Goal: Obtain resource: Obtain resource

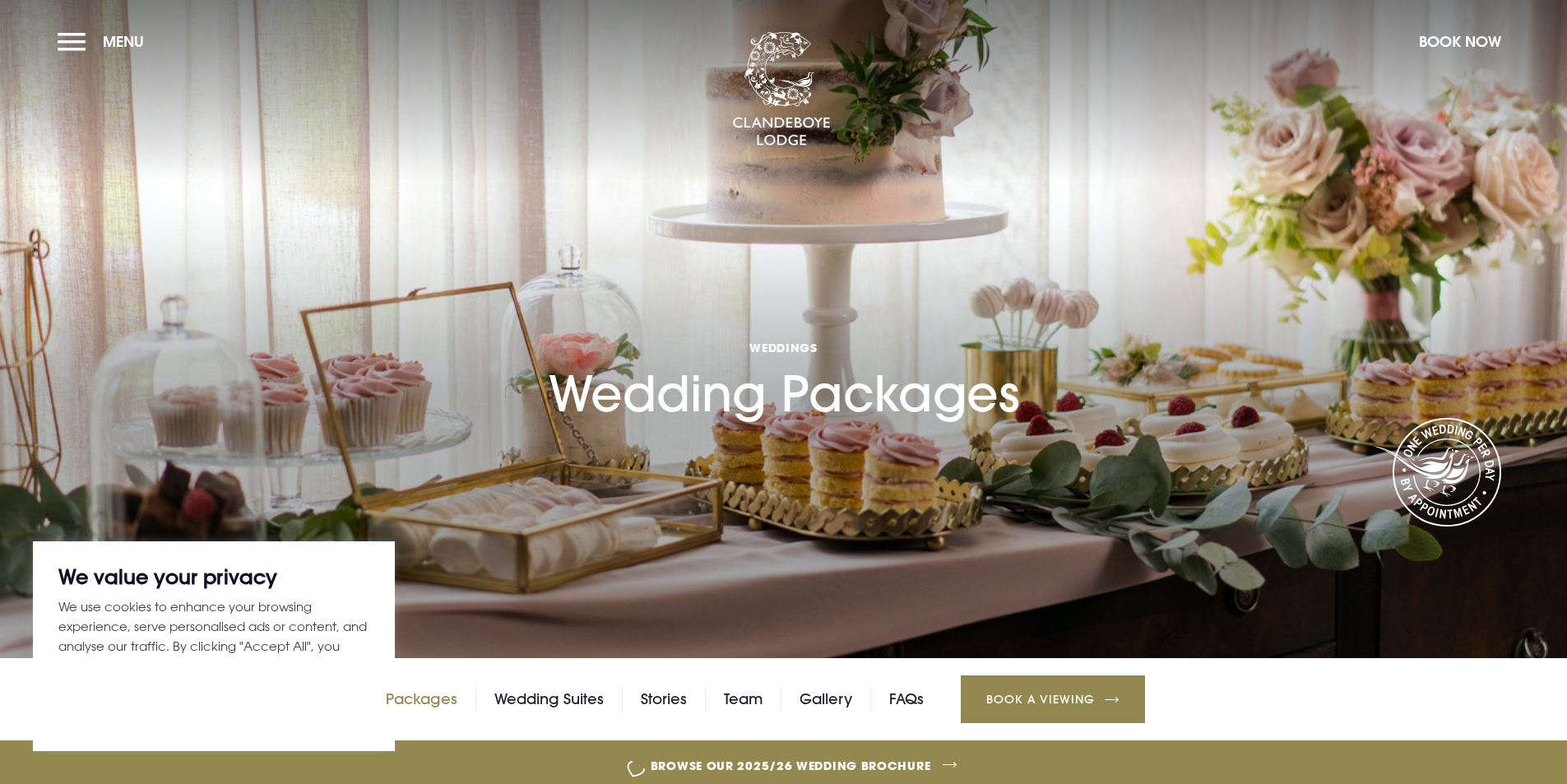
click at [420, 700] on link "Packages" at bounding box center [421, 699] width 71 height 25
click at [235, 598] on p "We use cookies to enhance your browsing experience, serve personalised ads or c…" at bounding box center [214, 636] width 311 height 80
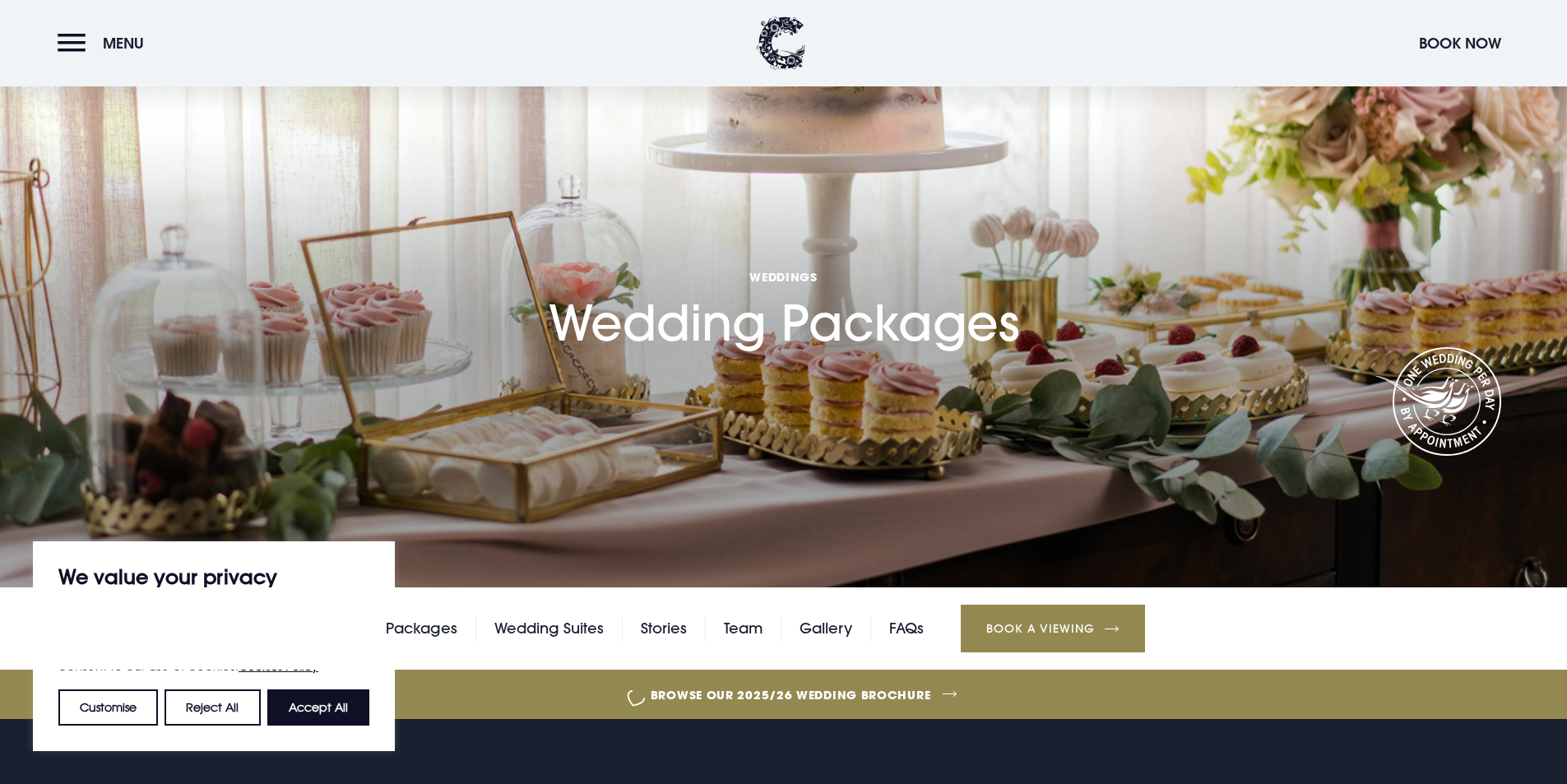
scroll to position [164, 0]
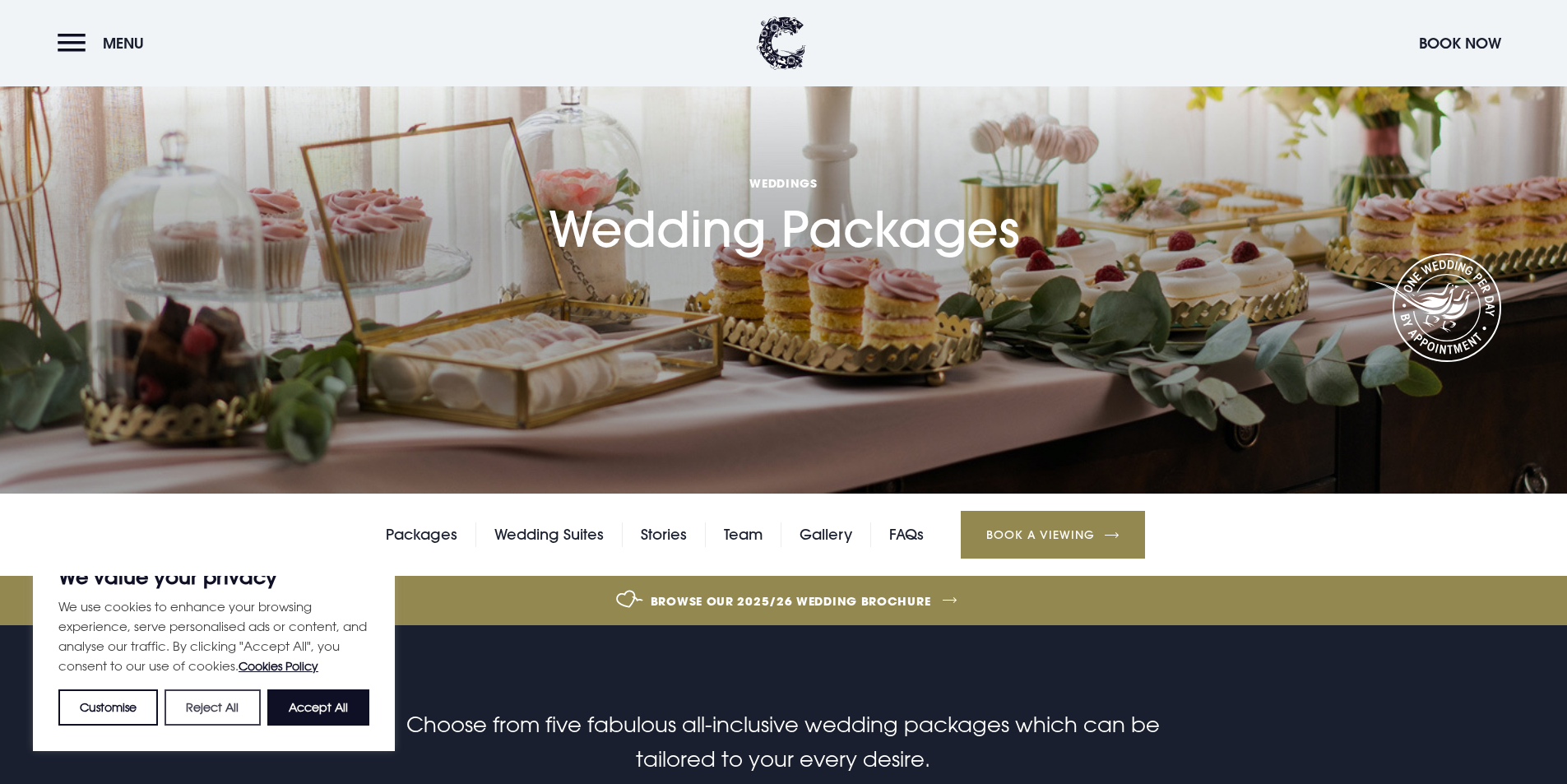
click at [212, 702] on button "Reject All" at bounding box center [212, 707] width 96 height 36
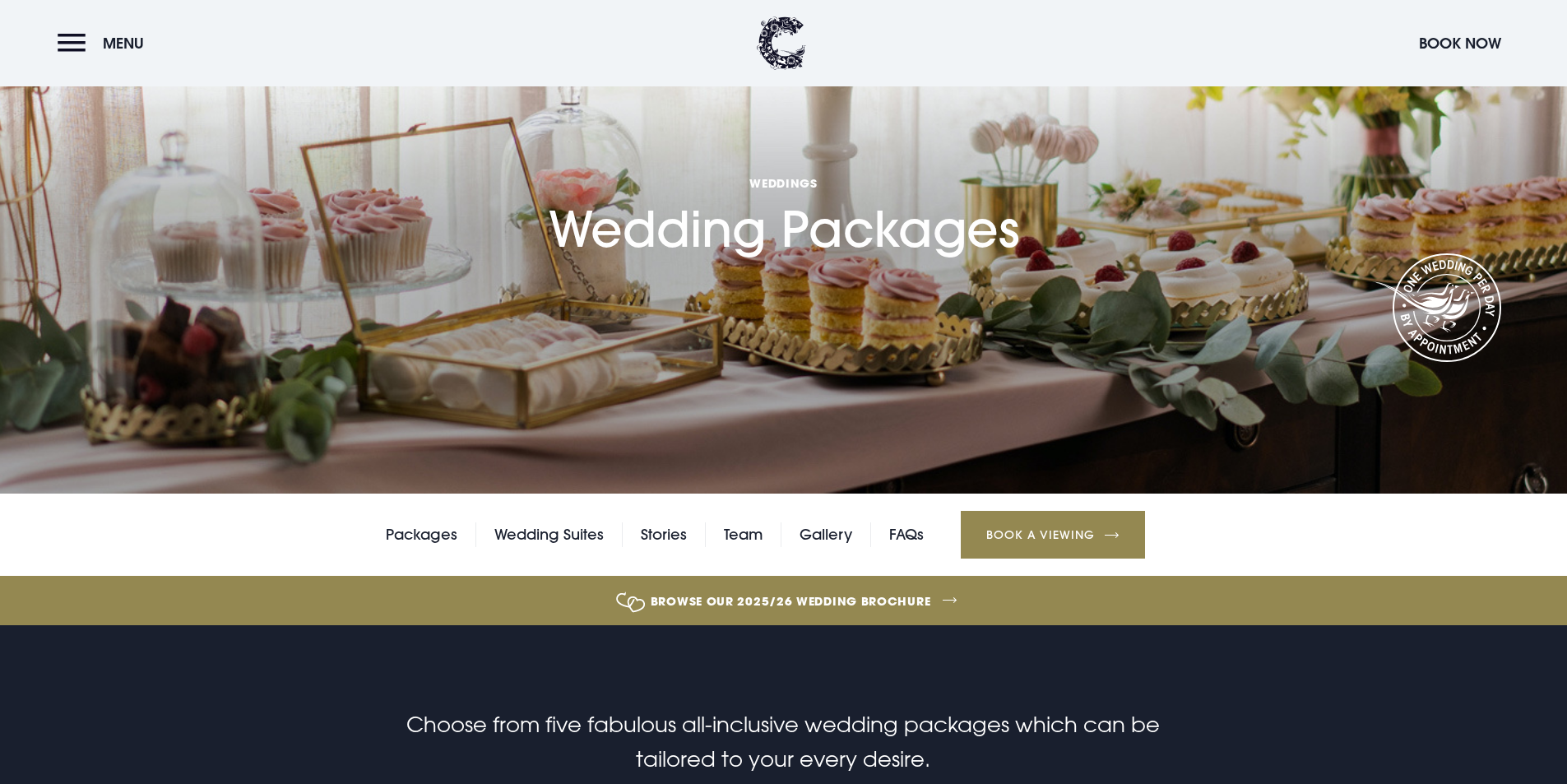
click at [809, 601] on link "Browse our 2025/26 wedding brochure" at bounding box center [791, 600] width 3415 height 62
